Goal: Task Accomplishment & Management: Manage account settings

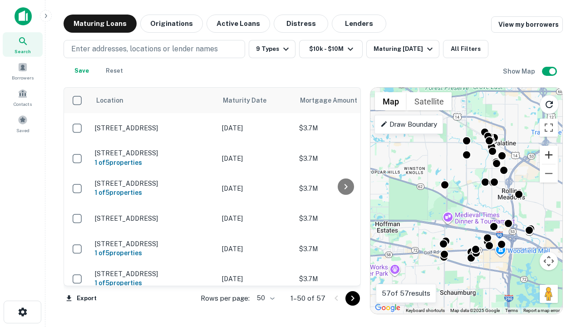
click at [548, 155] on button "Zoom in" at bounding box center [548, 155] width 18 height 18
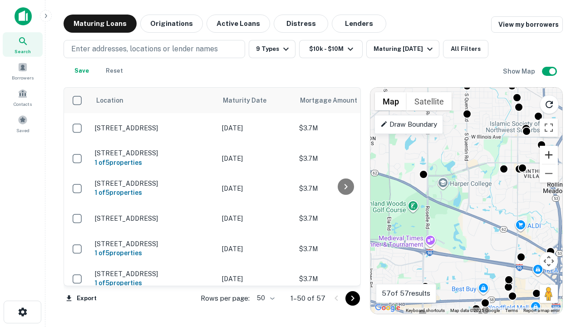
click at [548, 155] on button "Zoom in" at bounding box center [548, 155] width 18 height 18
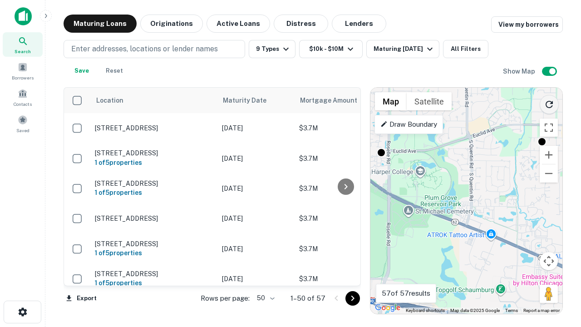
click at [549, 103] on icon "Reload search area" at bounding box center [548, 104] width 11 height 11
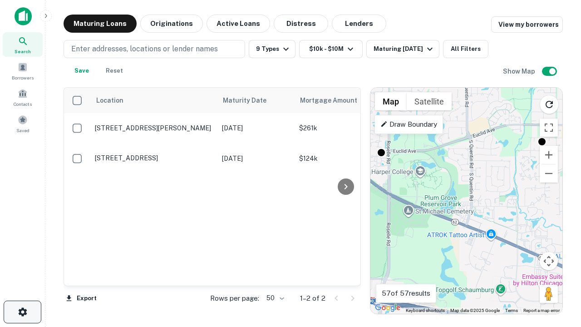
click at [22, 312] on icon "button" at bounding box center [22, 311] width 11 height 11
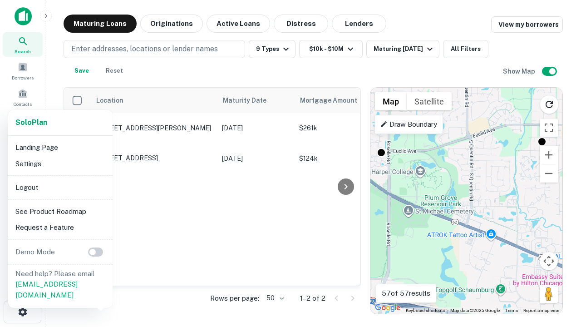
click at [60, 187] on li "Logout" at bounding box center [60, 187] width 97 height 16
